Goal: Transaction & Acquisition: Purchase product/service

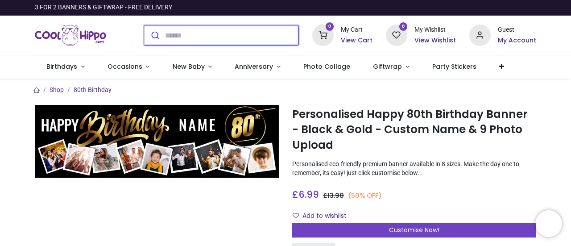
click at [171, 31] on input "search" at bounding box center [231, 35] width 133 height 20
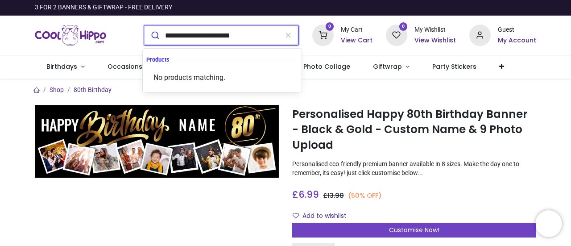
type input "**********"
click at [144, 25] on button "submit" at bounding box center [154, 35] width 21 height 20
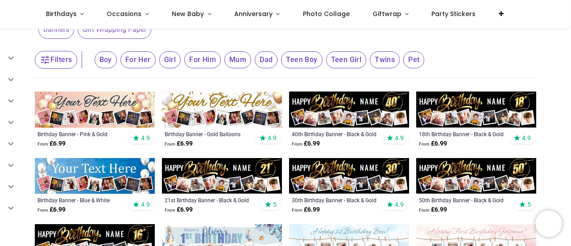
scroll to position [89, 0]
